Goal: Task Accomplishment & Management: Use online tool/utility

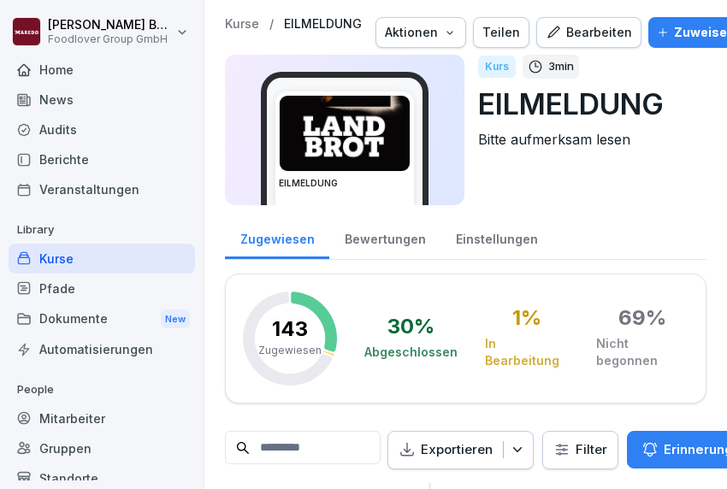
scroll to position [767, 0]
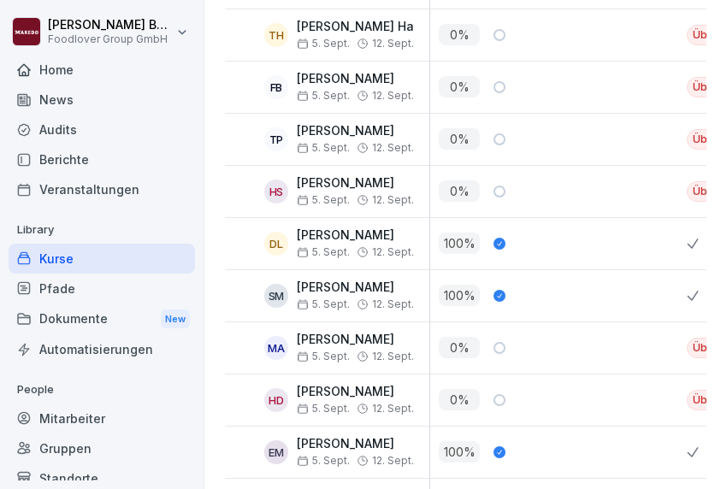
click at [44, 272] on div "Kurse" at bounding box center [102, 259] width 186 height 30
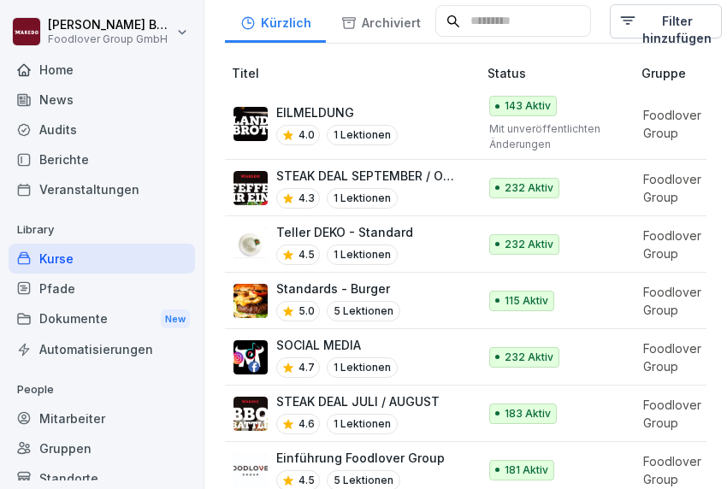
scroll to position [367, 0]
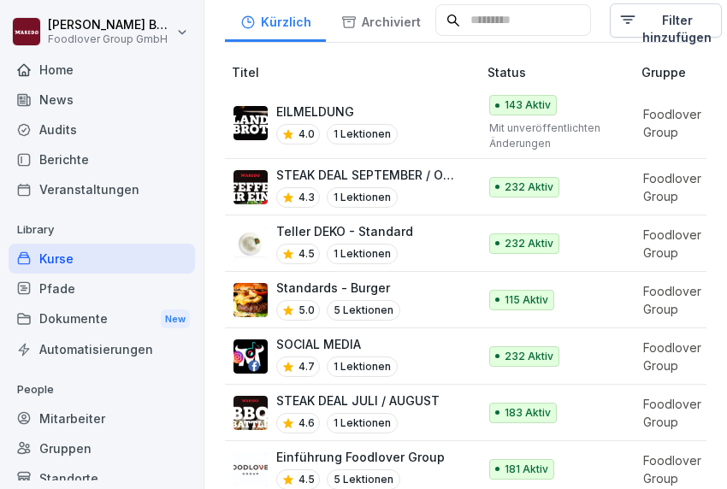
click at [355, 223] on p "Teller DEKO - Standard" at bounding box center [344, 231] width 137 height 18
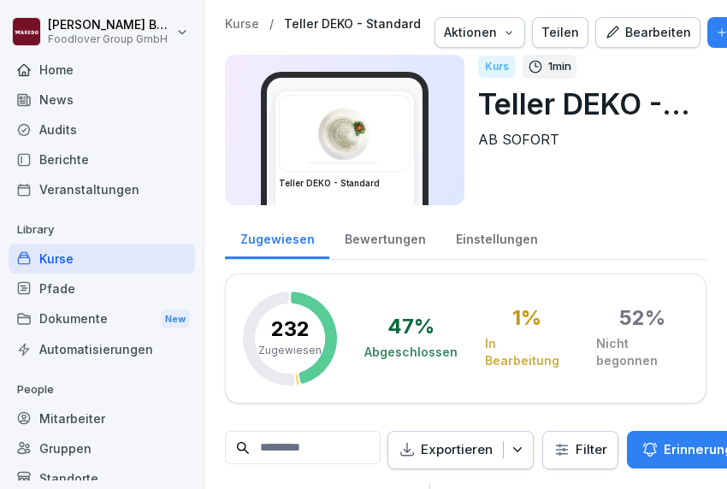
click at [640, 28] on div "Bearbeiten" at bounding box center [647, 32] width 86 height 19
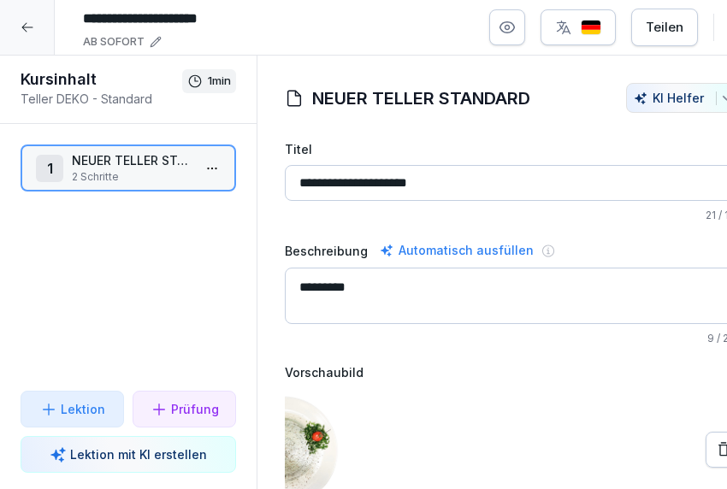
click at [515, 31] on icon "button" at bounding box center [506, 27] width 17 height 17
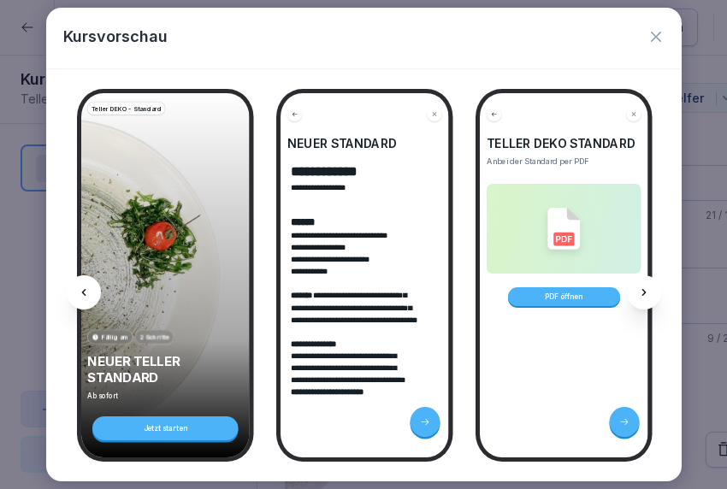
click at [558, 299] on div "PDF öffnen" at bounding box center [563, 296] width 112 height 19
click at [654, 44] on icon "button" at bounding box center [655, 36] width 17 height 17
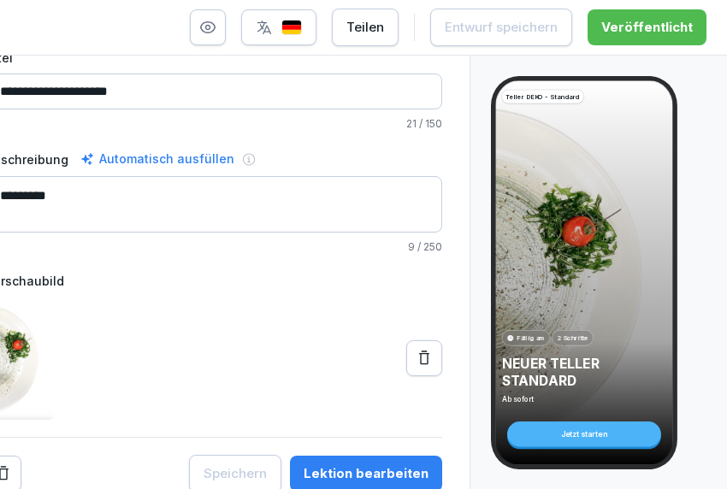
scroll to position [94, 0]
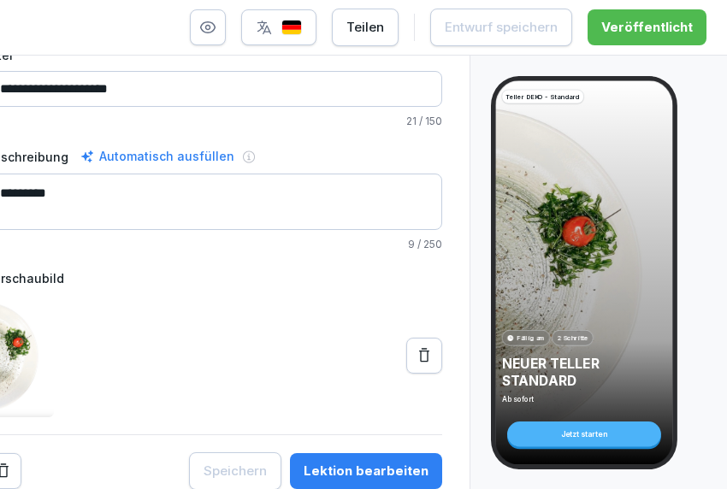
click at [338, 472] on div "Lektion bearbeiten" at bounding box center [365, 471] width 125 height 19
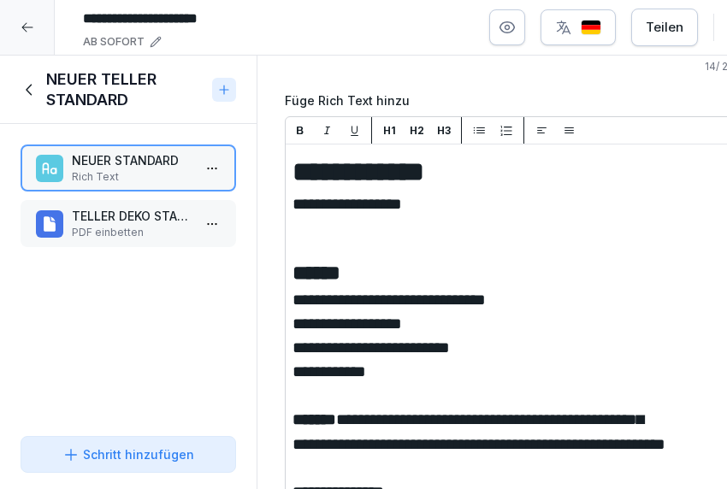
click at [174, 239] on div "TELLER DEKO STANDARD PDF einbetten" at bounding box center [128, 223] width 215 height 47
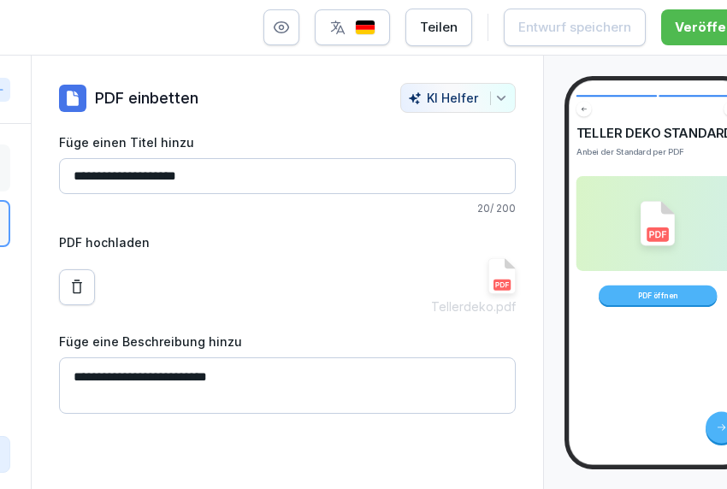
scroll to position [0, 258]
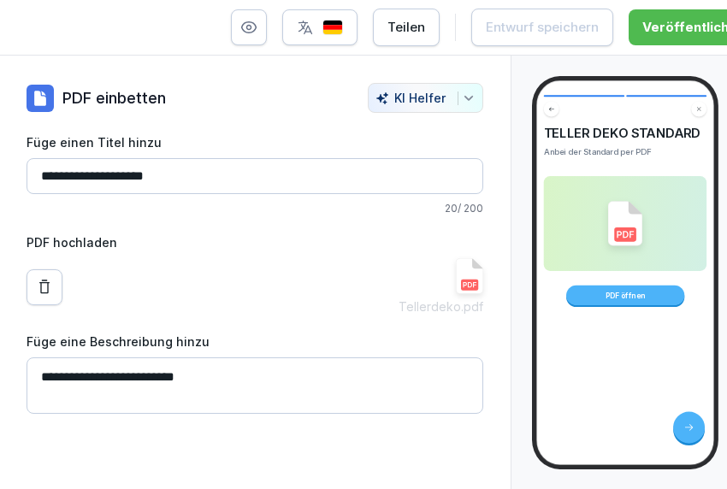
click at [468, 287] on img at bounding box center [469, 276] width 27 height 36
